Goal: Information Seeking & Learning: Learn about a topic

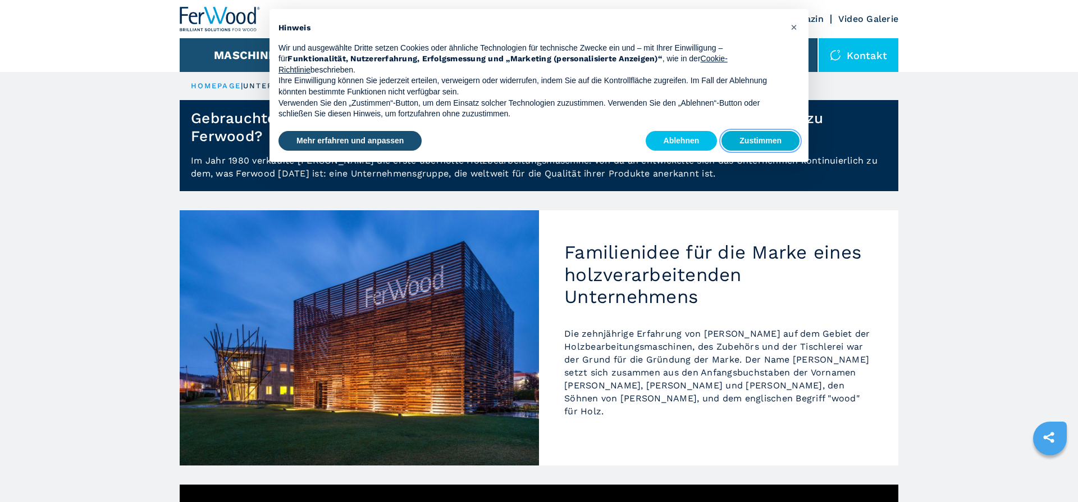
click at [754, 140] on button "Zustimmen" at bounding box center [761, 141] width 78 height 20
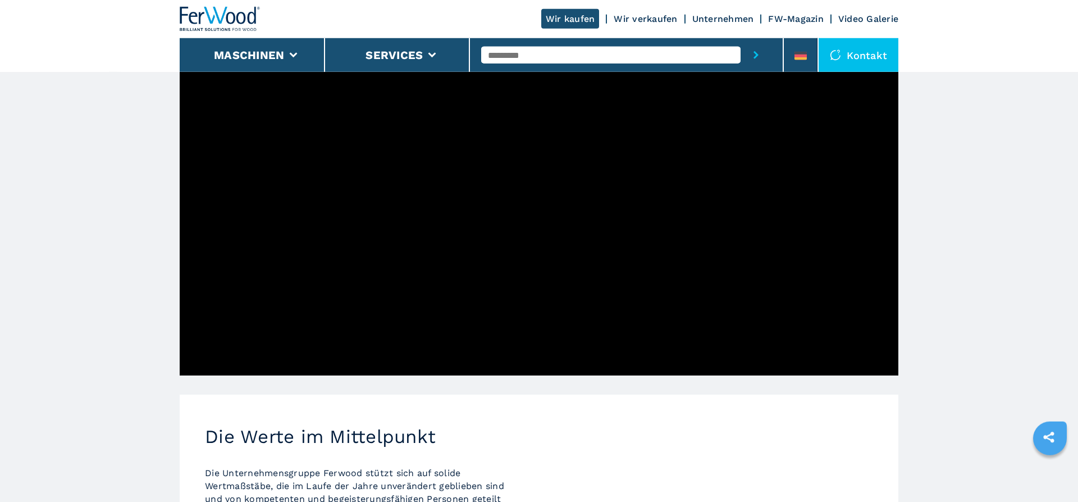
scroll to position [607, 0]
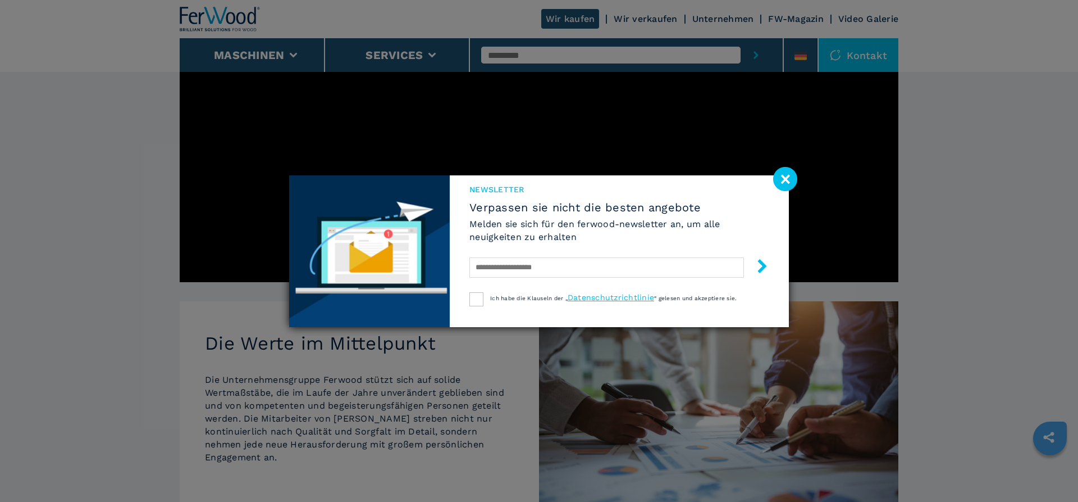
click at [788, 181] on image at bounding box center [785, 179] width 24 height 24
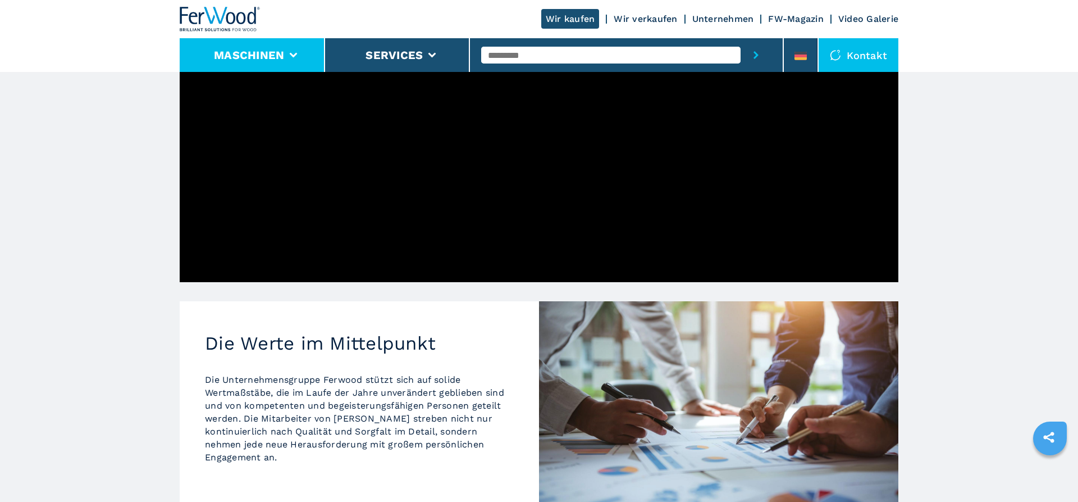
click at [299, 56] on li "Maschinen" at bounding box center [252, 55] width 145 height 34
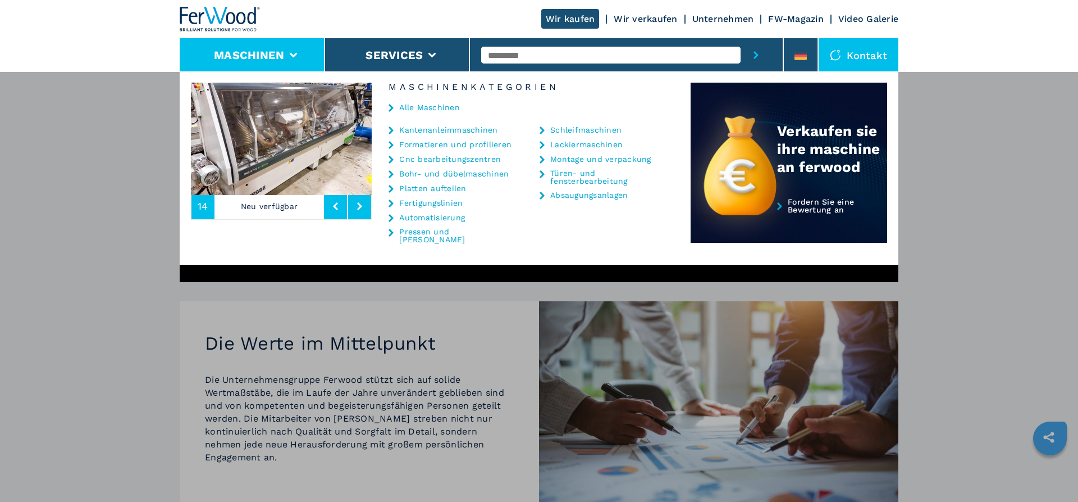
click at [391, 232] on icon at bounding box center [391, 233] width 5 height 8
click at [414, 233] on link "Pressen und [PERSON_NAME]" at bounding box center [455, 235] width 112 height 16
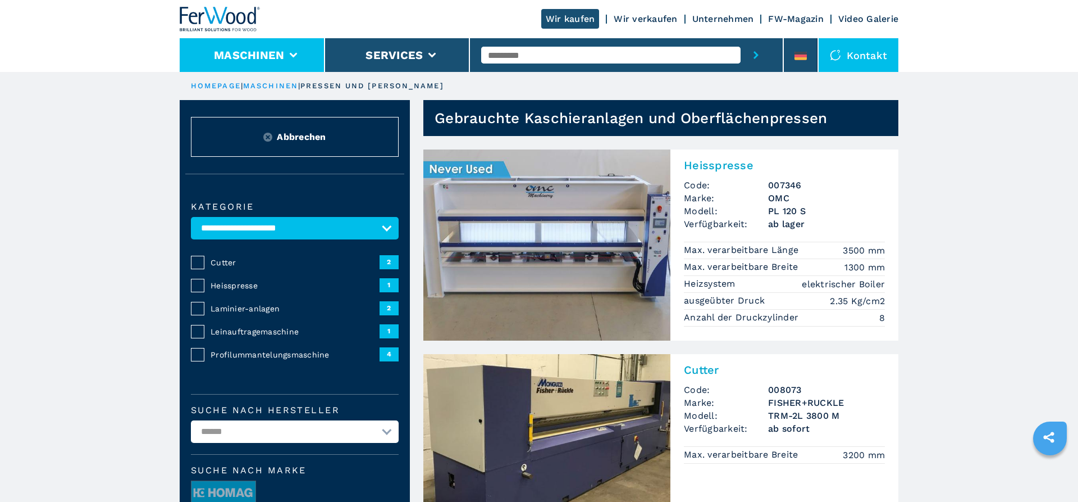
click at [291, 53] on icon at bounding box center [294, 55] width 8 height 5
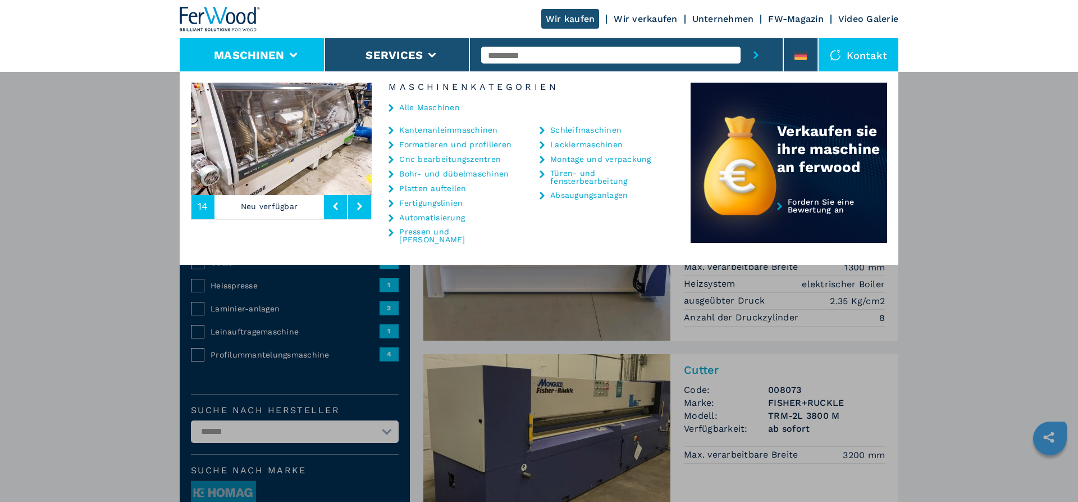
click at [458, 160] on link "Cnc bearbeitungszentren" at bounding box center [450, 159] width 102 height 8
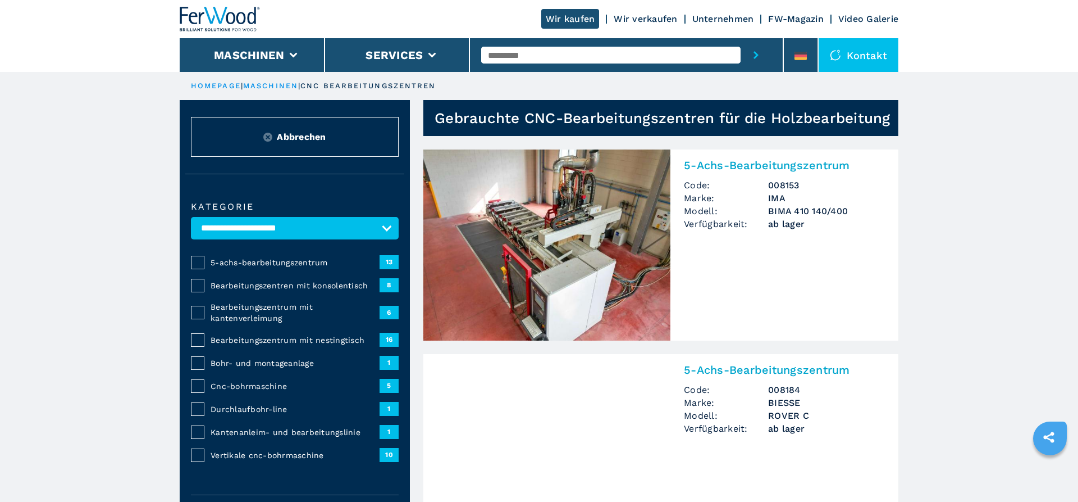
select select "**********"
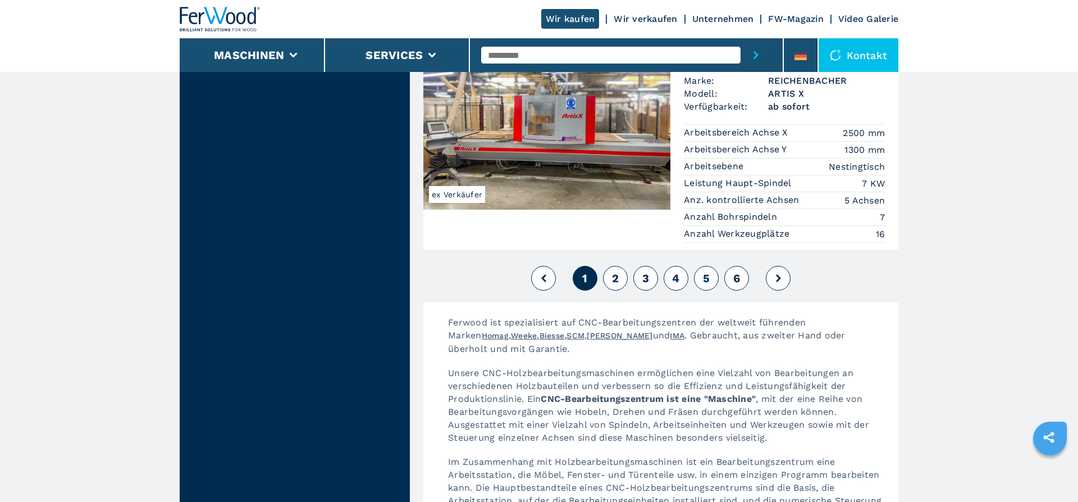
scroll to position [2831, 0]
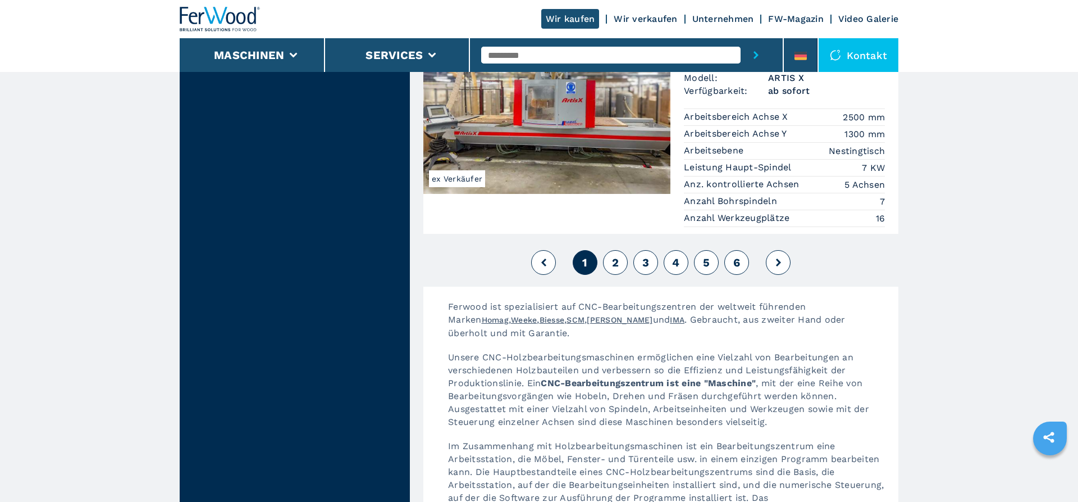
click at [618, 256] on span "2" at bounding box center [615, 262] width 7 height 13
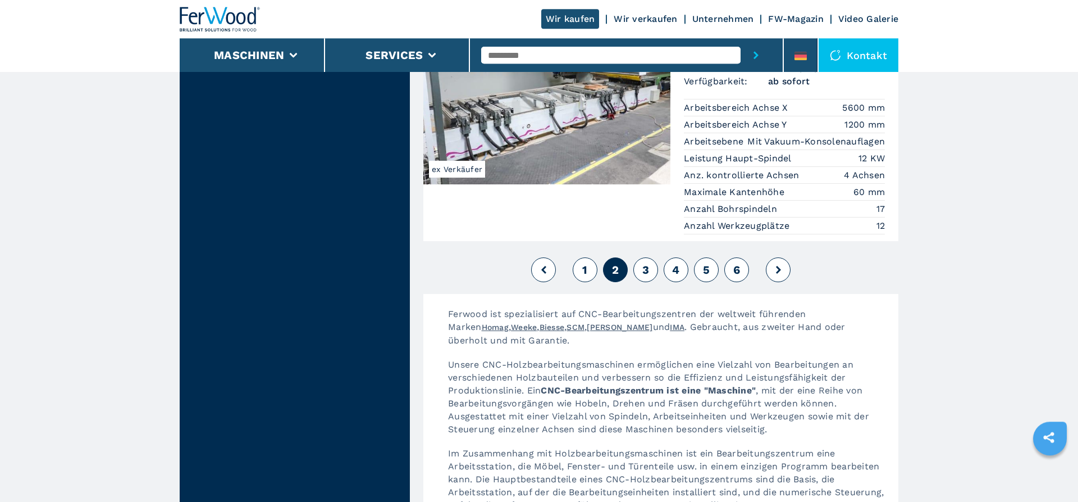
scroll to position [2898, 0]
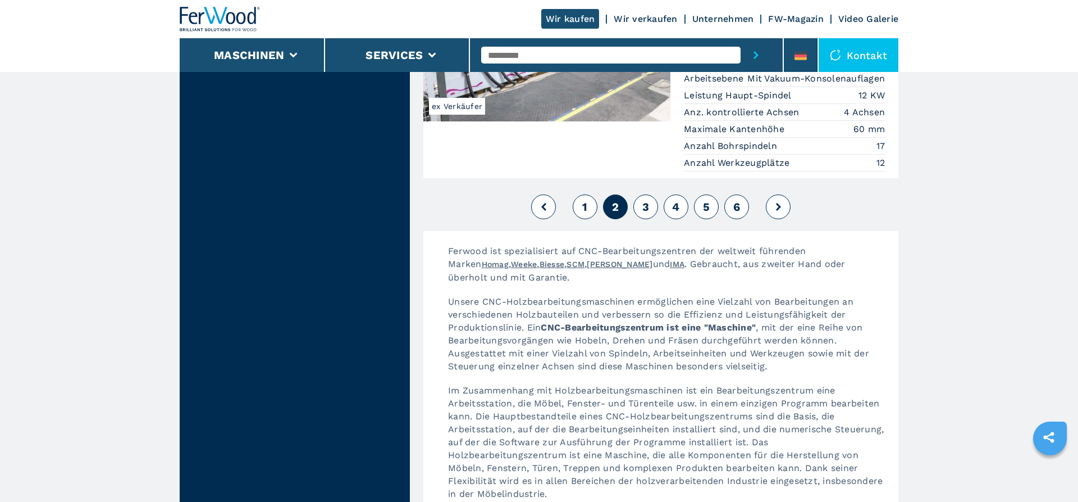
click at [646, 200] on span "3" at bounding box center [646, 206] width 7 height 13
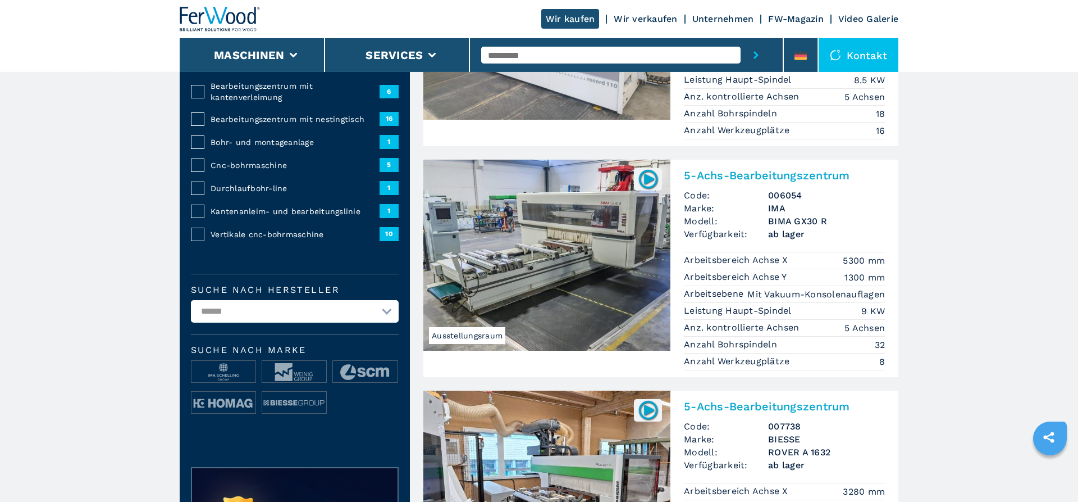
scroll to position [135, 0]
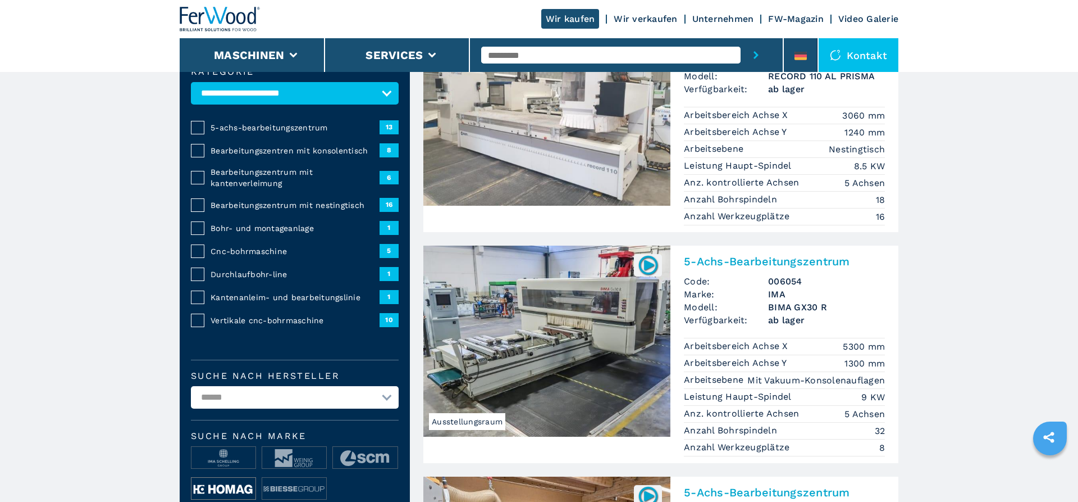
click at [227, 484] on img at bounding box center [224, 488] width 64 height 22
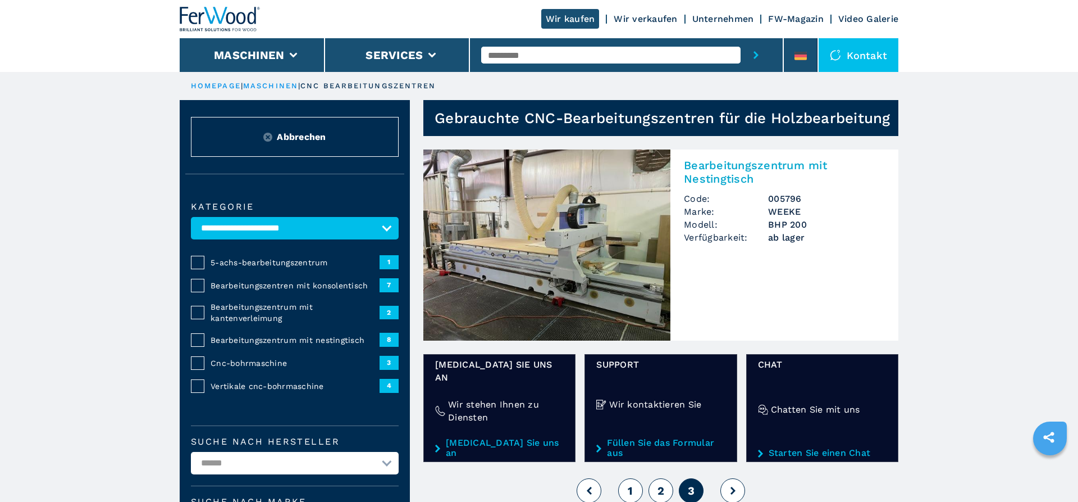
click at [632, 484] on span "1" at bounding box center [630, 490] width 5 height 13
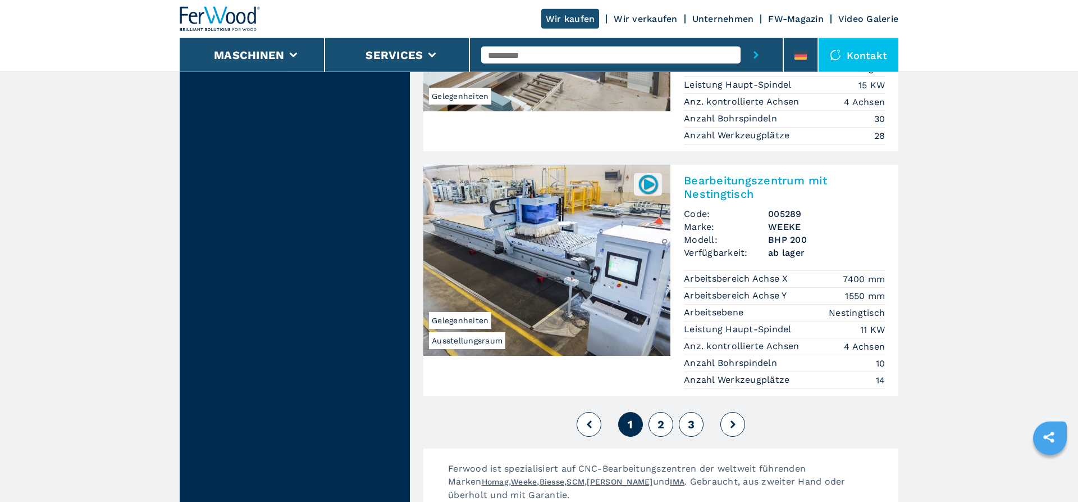
scroll to position [2763, 0]
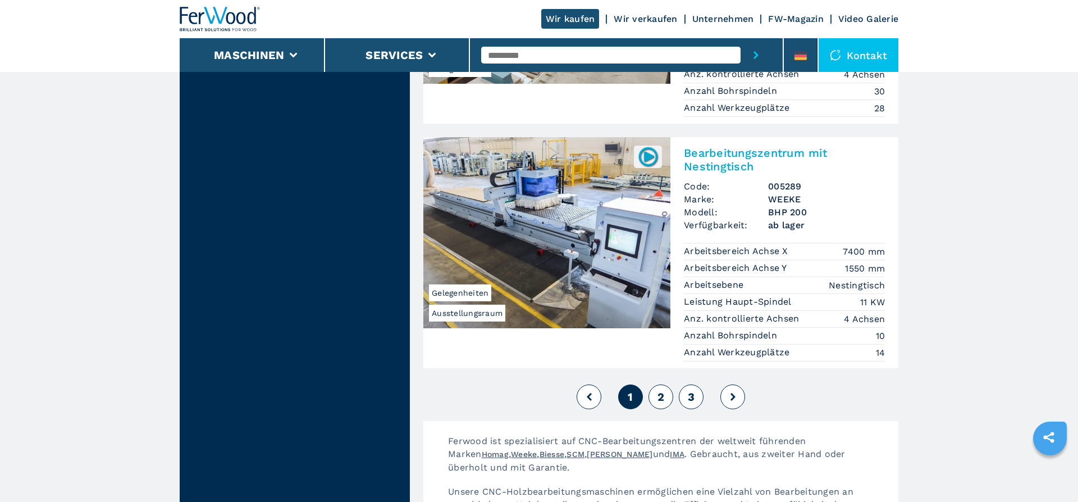
click at [676, 381] on div "1 2 3" at bounding box center [661, 396] width 475 height 30
click at [668, 384] on button "2" at bounding box center [661, 396] width 25 height 25
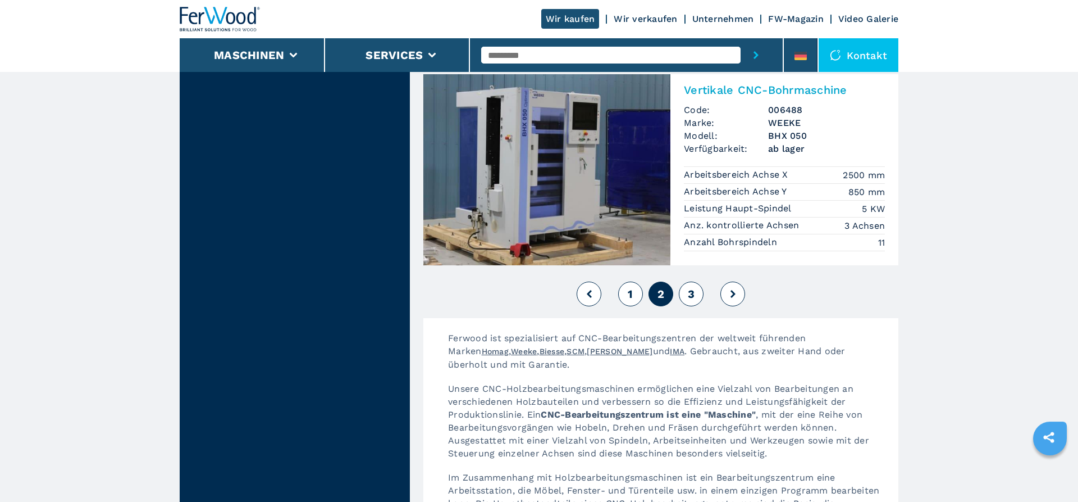
scroll to position [2831, 0]
click at [694, 286] on span "3" at bounding box center [691, 292] width 7 height 13
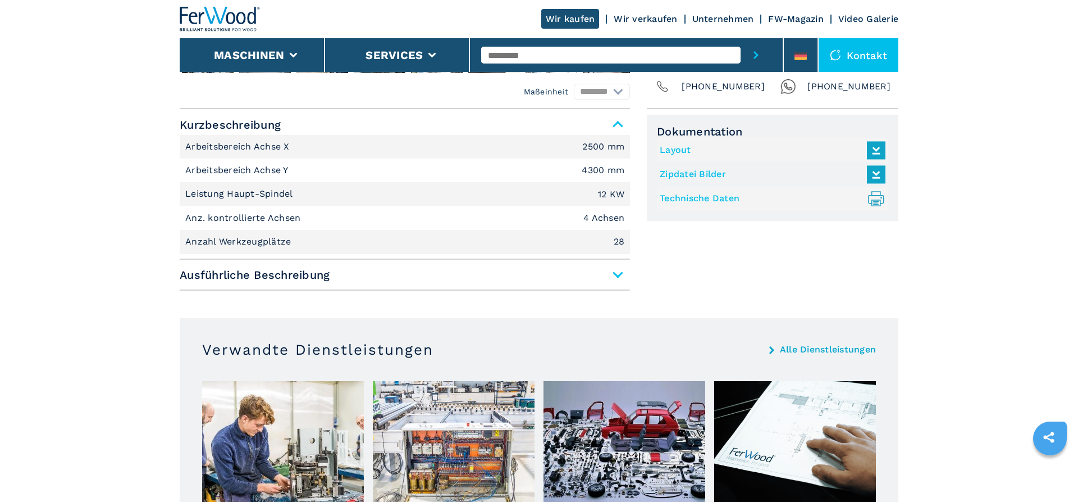
scroll to position [472, 0]
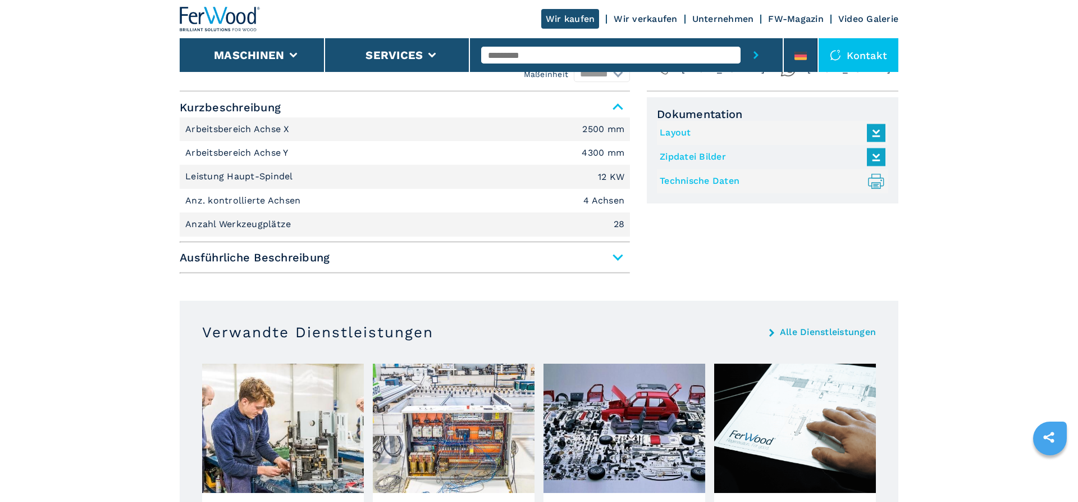
click at [460, 260] on span "Ausführliche Beschreibung" at bounding box center [405, 257] width 450 height 20
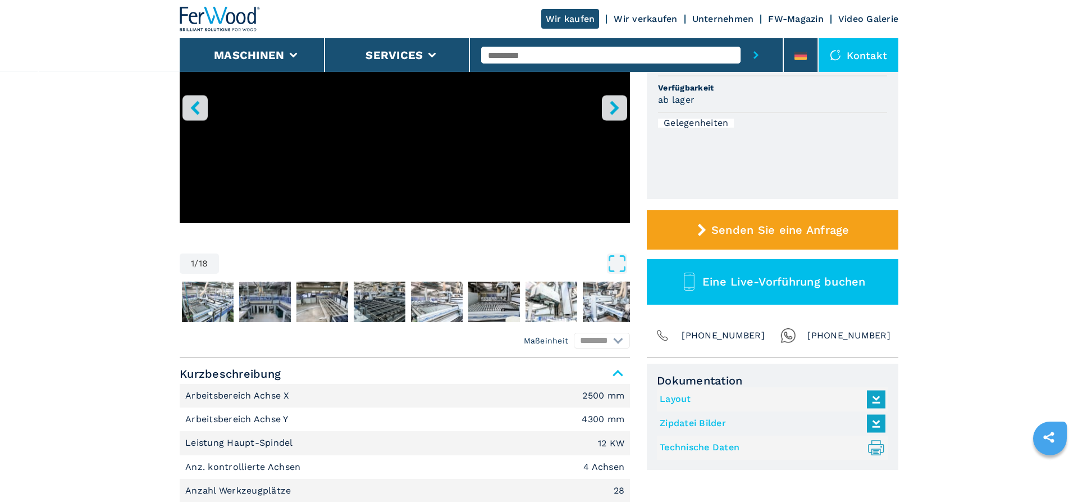
scroll to position [202, 0]
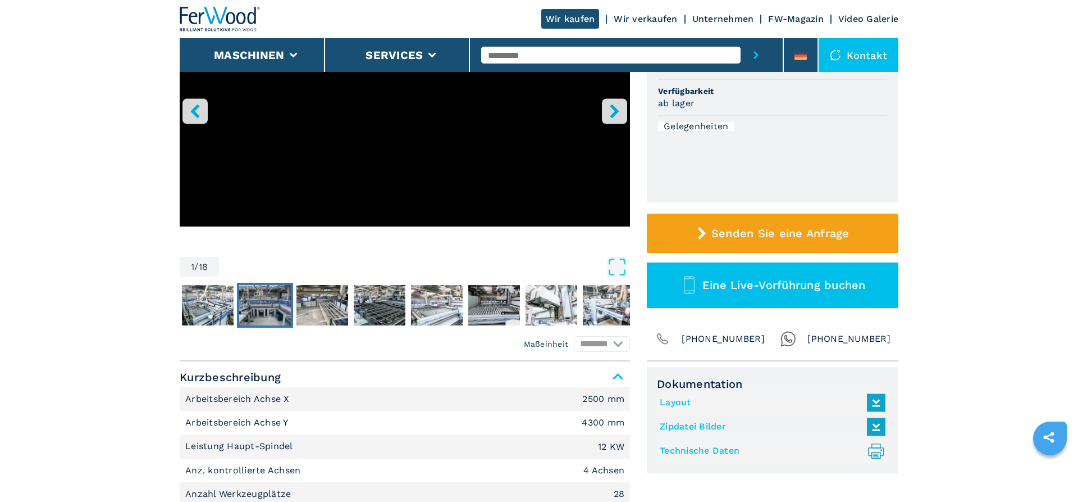
click at [273, 305] on img "Go to Slide 3" at bounding box center [265, 305] width 52 height 40
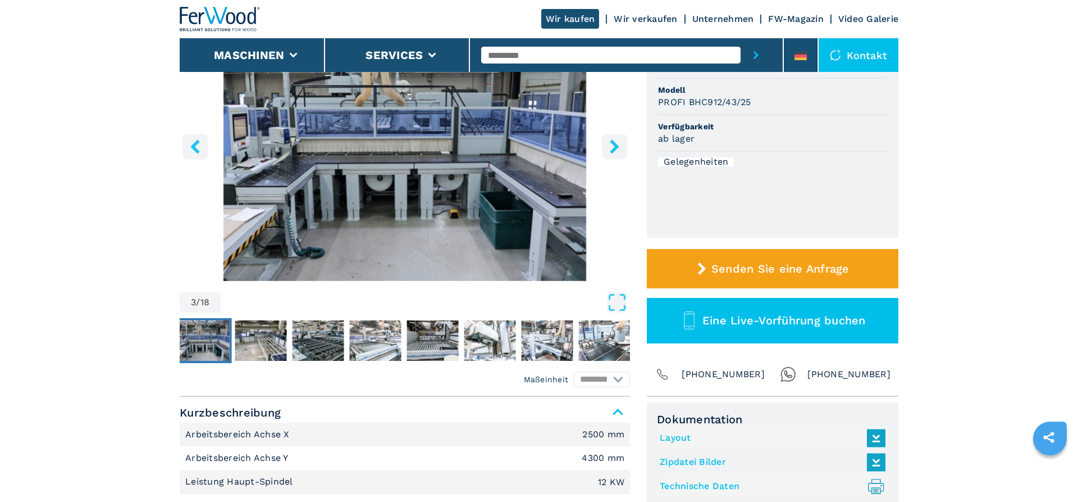
scroll to position [135, 0]
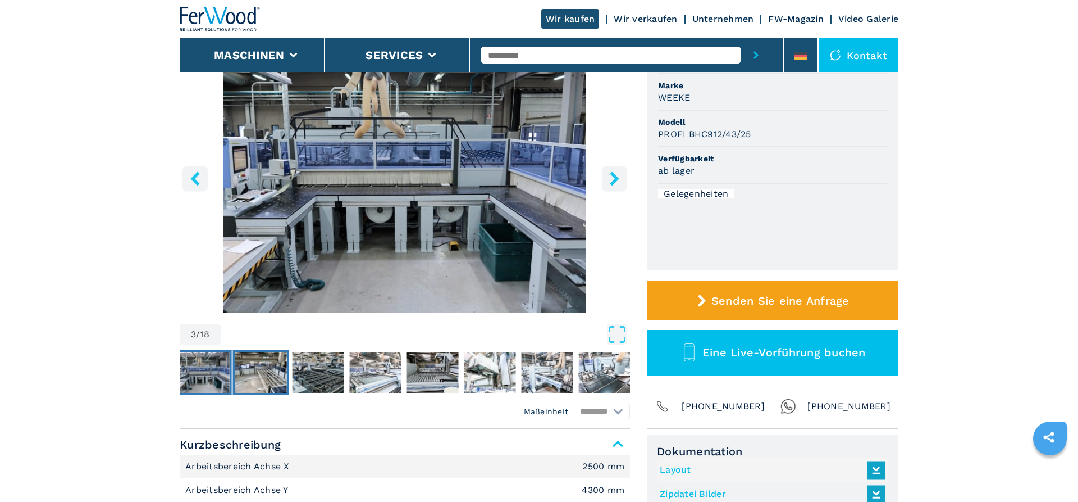
click at [274, 376] on img "Go to Slide 4" at bounding box center [261, 372] width 52 height 40
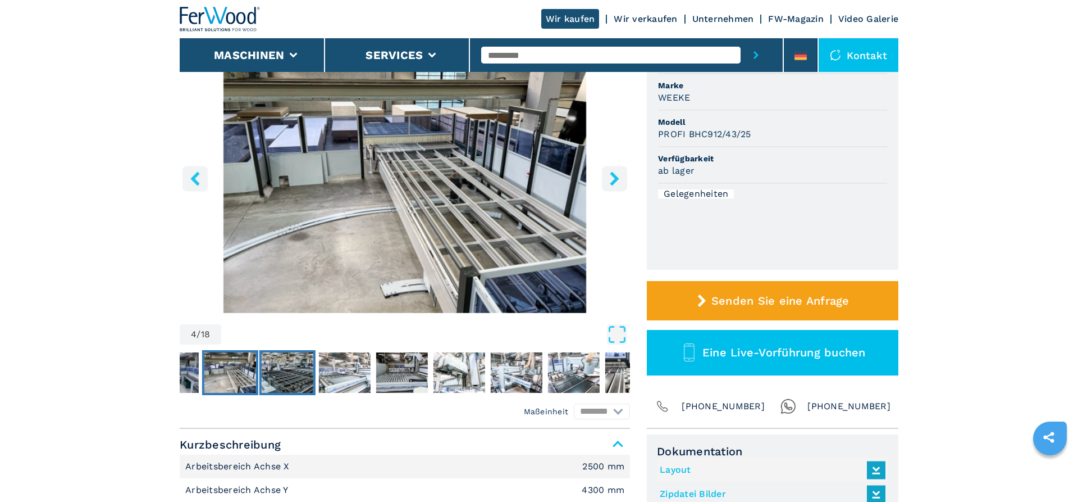
click at [306, 374] on img "Go to Slide 5" at bounding box center [288, 372] width 52 height 40
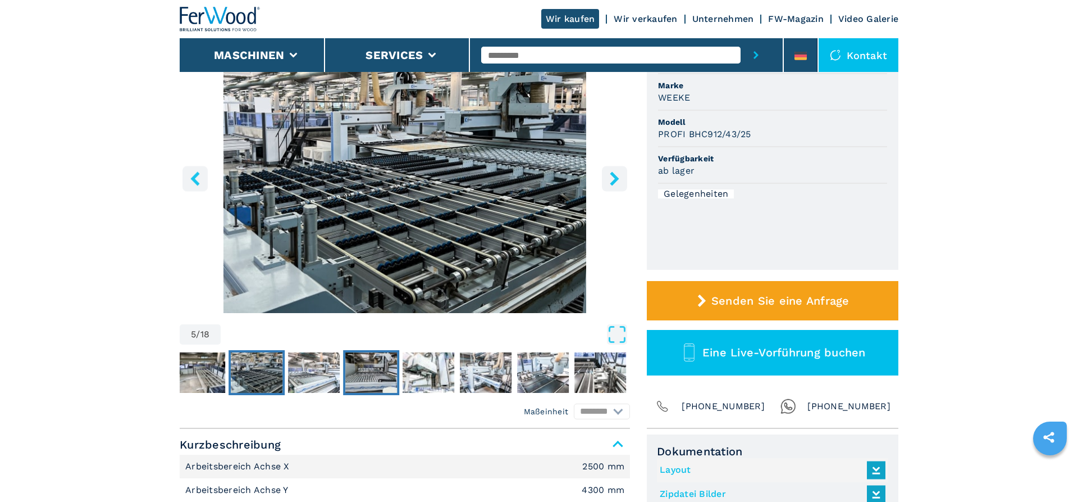
click at [376, 374] on img "Go to Slide 7" at bounding box center [371, 372] width 52 height 40
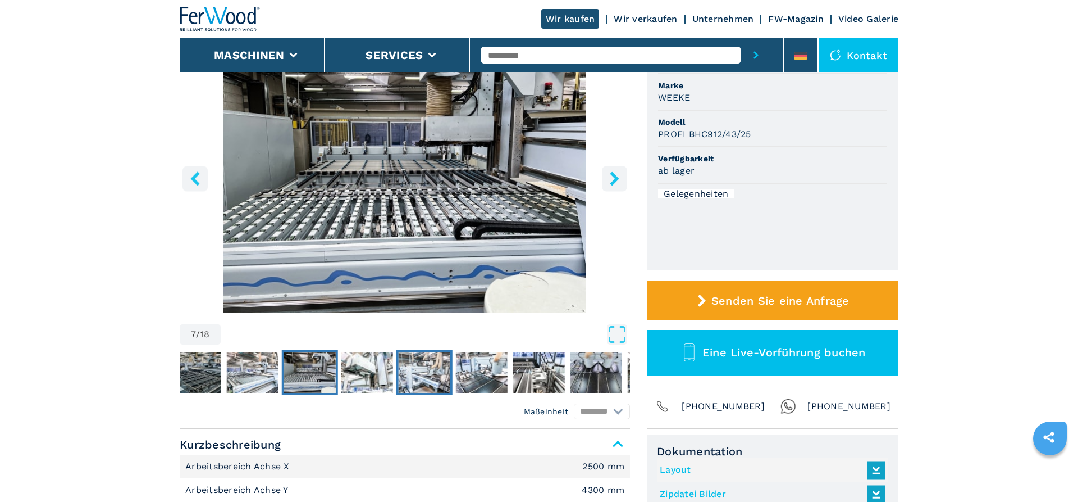
click at [404, 374] on img "Go to Slide 9" at bounding box center [425, 372] width 52 height 40
